Goal: Entertainment & Leisure: Consume media (video, audio)

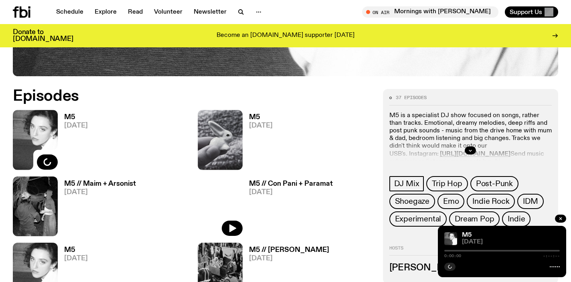
scroll to position [341, 0]
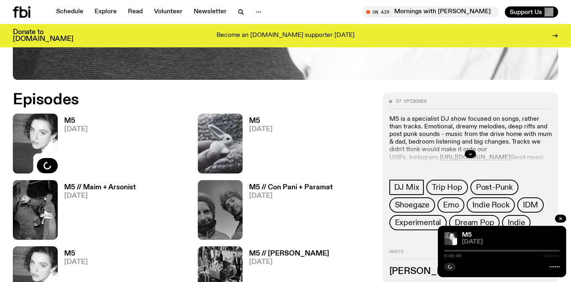
click at [254, 118] on h3 "M5" at bounding box center [261, 121] width 24 height 7
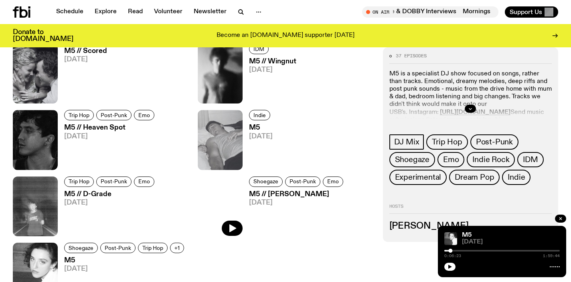
scroll to position [1408, 0]
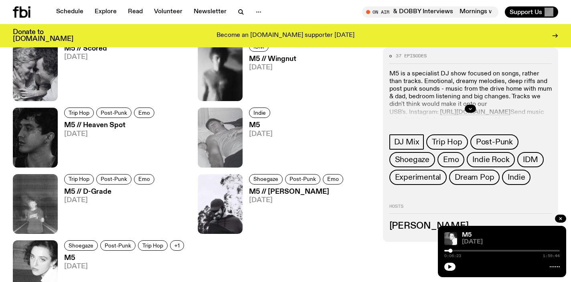
click at [69, 257] on h3 "M5" at bounding box center [125, 258] width 122 height 7
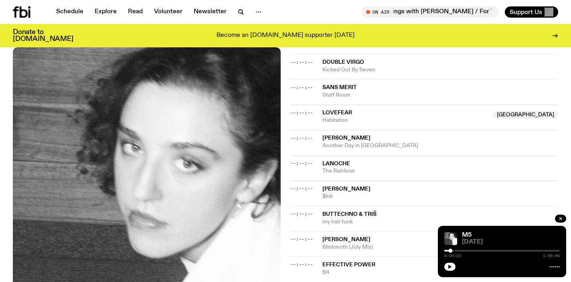
scroll to position [431, 0]
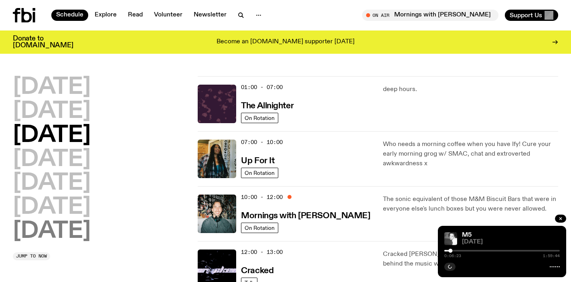
click at [86, 234] on h2 "[DATE]" at bounding box center [52, 231] width 78 height 22
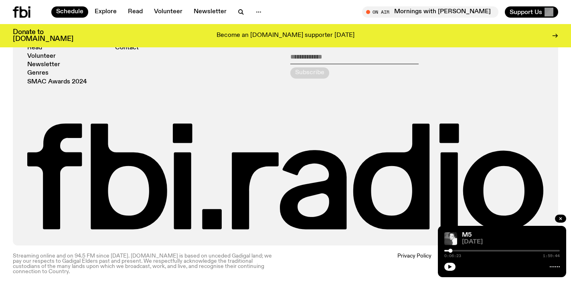
scroll to position [593, 0]
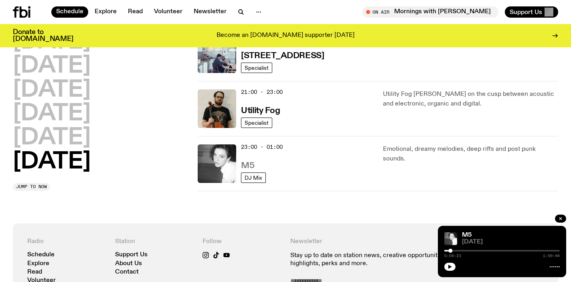
click at [247, 163] on h3 "M5" at bounding box center [247, 166] width 13 height 8
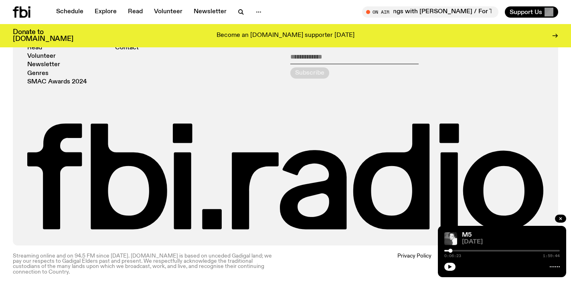
scroll to position [1400, 0]
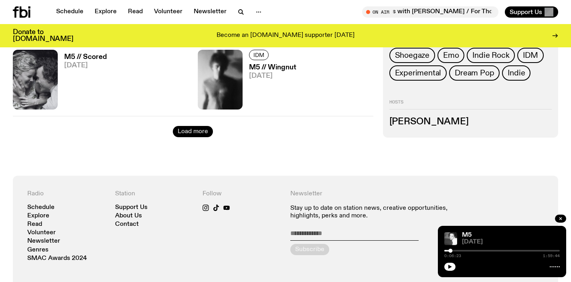
click at [183, 134] on button "Load more" at bounding box center [193, 131] width 40 height 11
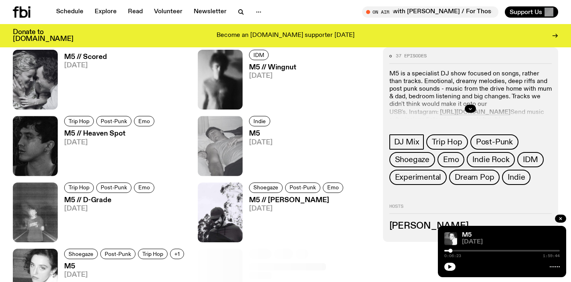
scroll to position [1499, 0]
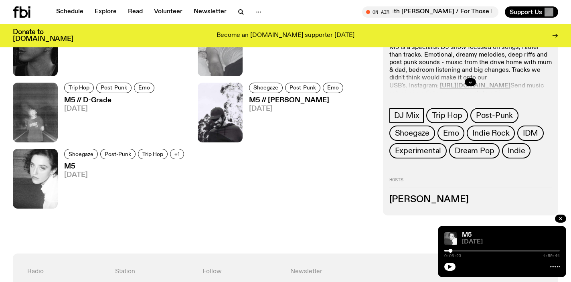
click at [65, 169] on h3 "M5" at bounding box center [125, 166] width 122 height 7
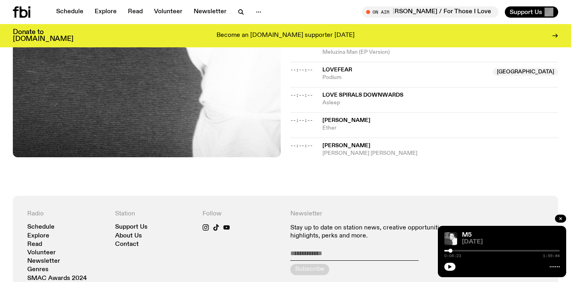
scroll to position [893, 0]
